Goal: Task Accomplishment & Management: Complete application form

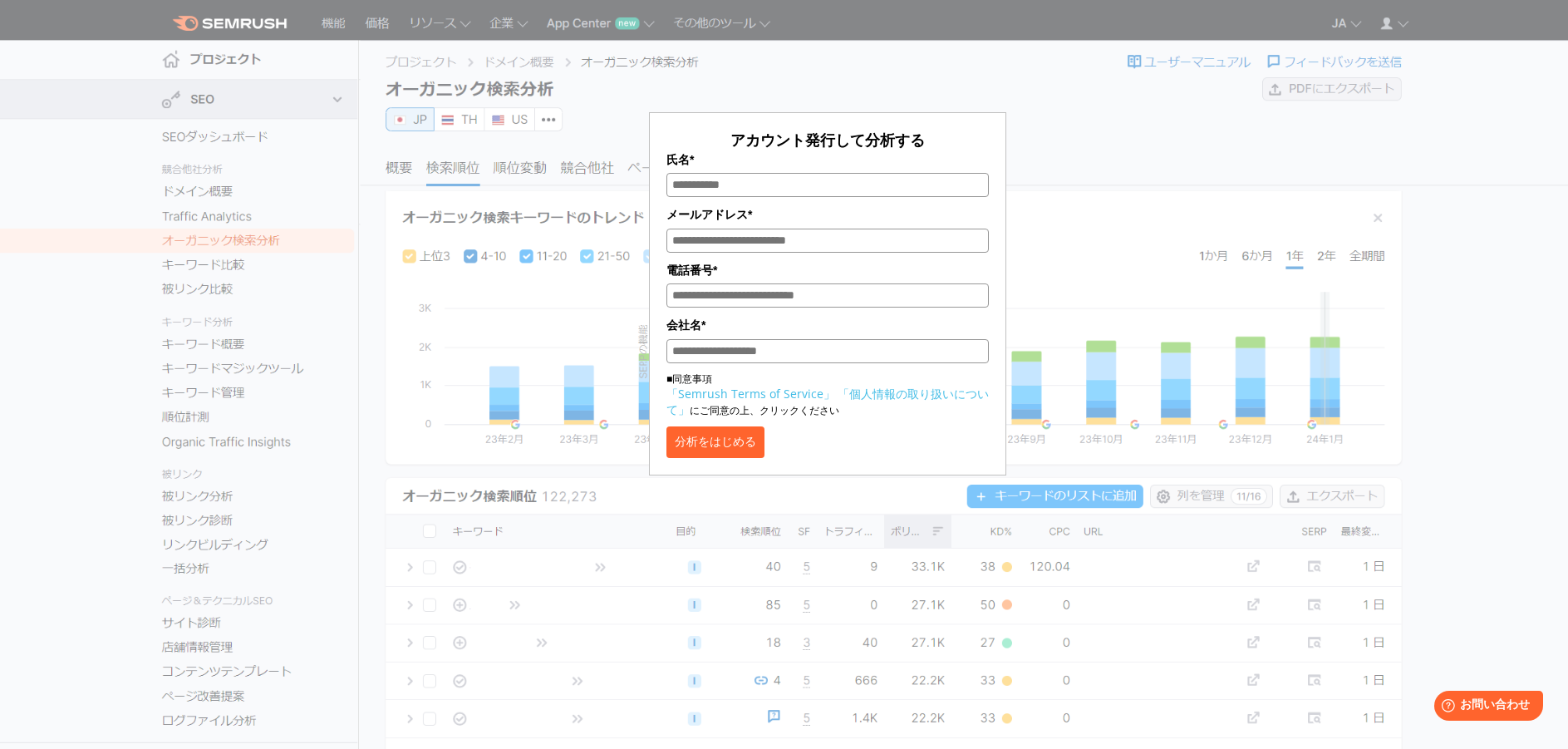
click at [755, 468] on form "アカウント発行して分析する 氏名* メールアドレス* 電話番号* 会社名* ■同意事項 「Semrush Terms of Service」 「個人情報の取り…" at bounding box center [828, 294] width 357 height 363
click at [764, 453] on button "分析をはじめる" at bounding box center [715, 442] width 98 height 32
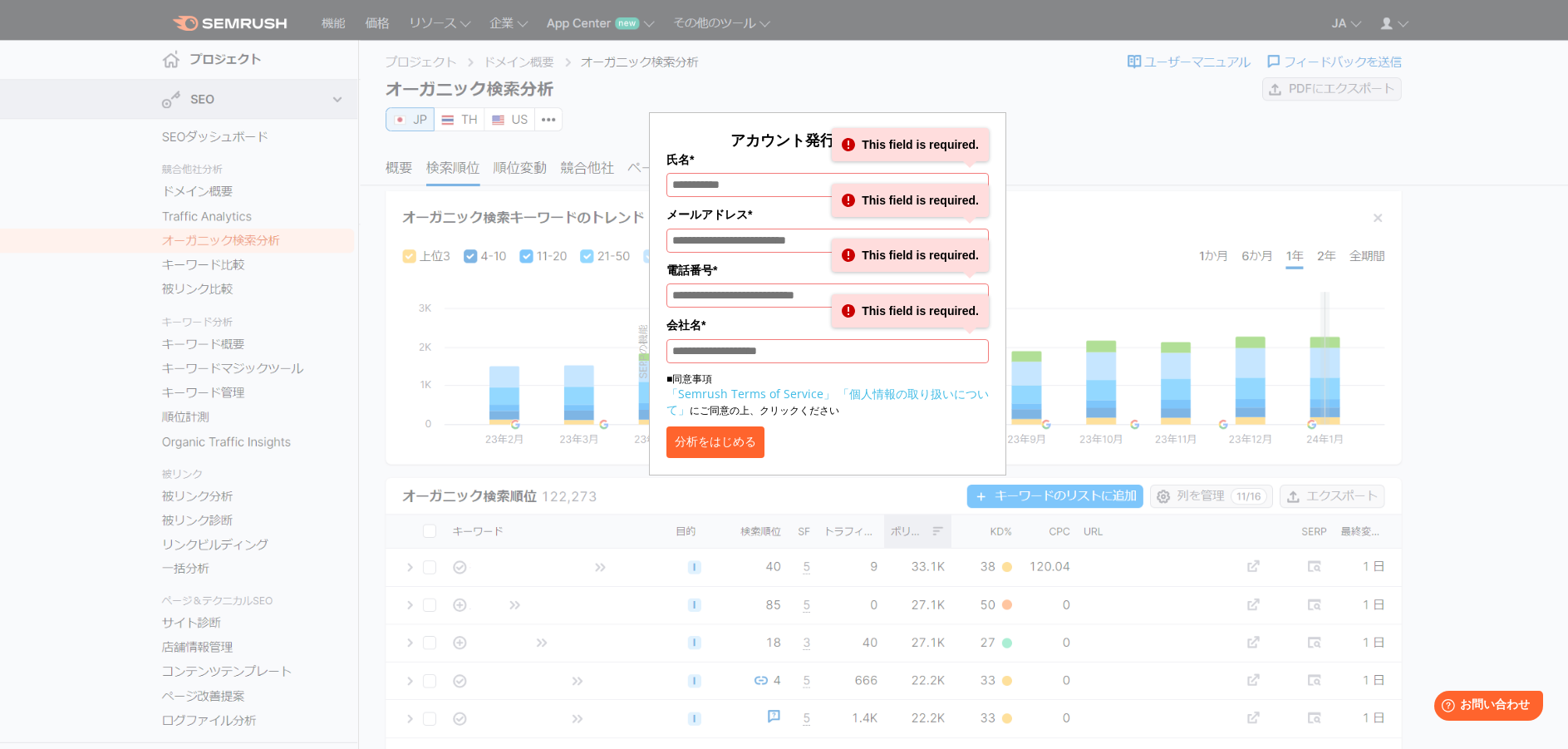
click at [902, 431] on div "分析をはじめる" at bounding box center [828, 442] width 323 height 32
click at [756, 228] on div "メールアドレス* This field is required." at bounding box center [828, 228] width 323 height 46
click at [760, 259] on div "アカウント発行して分析する 氏名* This field is required. メールアドレス* This field is required. 電話番号…" at bounding box center [828, 294] width 323 height 329
click at [761, 239] on input "メールアドレス*" at bounding box center [828, 241] width 323 height 24
click at [944, 443] on div "分析をはじめる" at bounding box center [828, 442] width 323 height 32
